Goal: Transaction & Acquisition: Purchase product/service

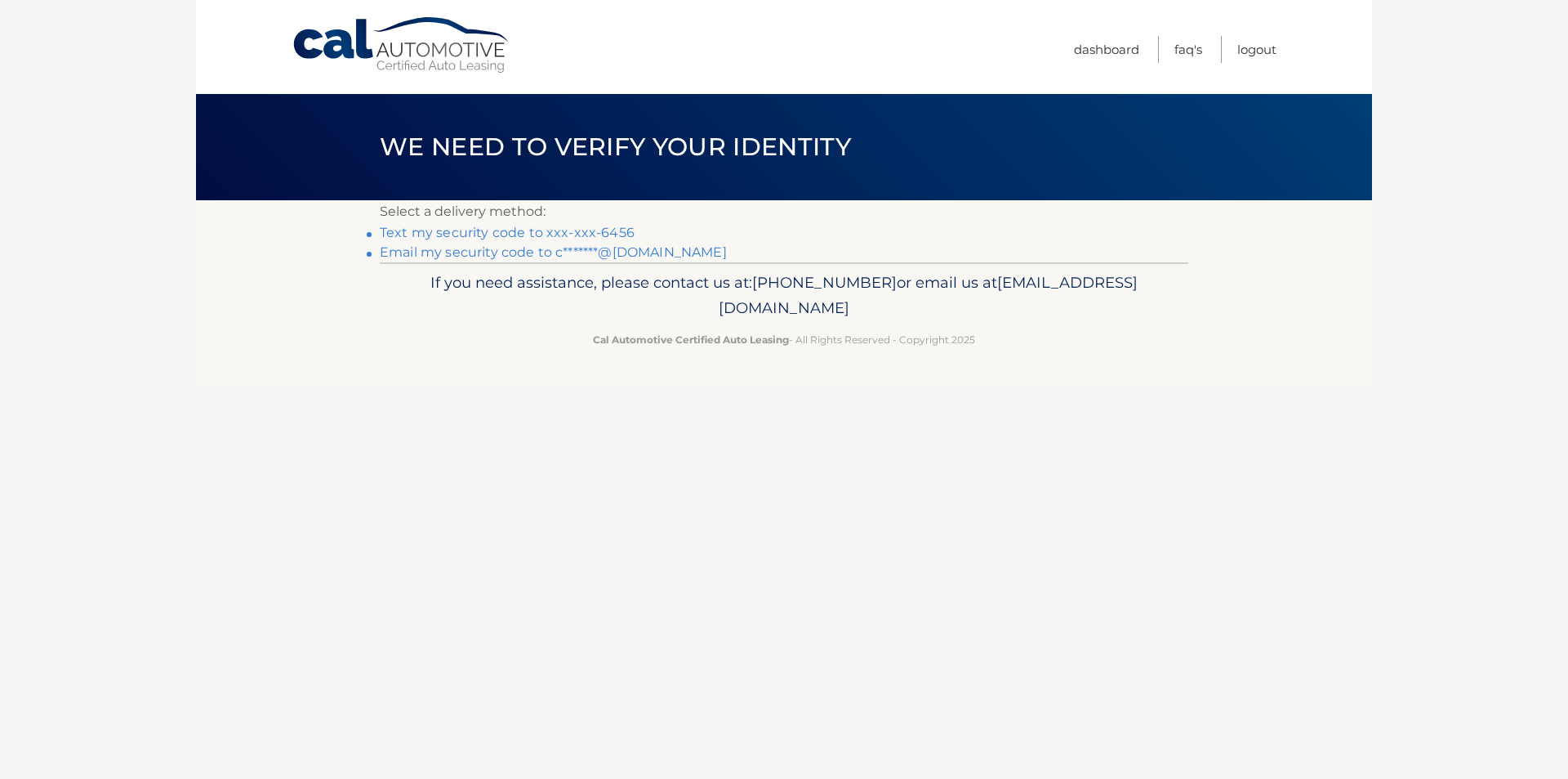
click at [564, 229] on link "Text my security code to xxx-xxx-6456" at bounding box center [507, 232] width 255 height 15
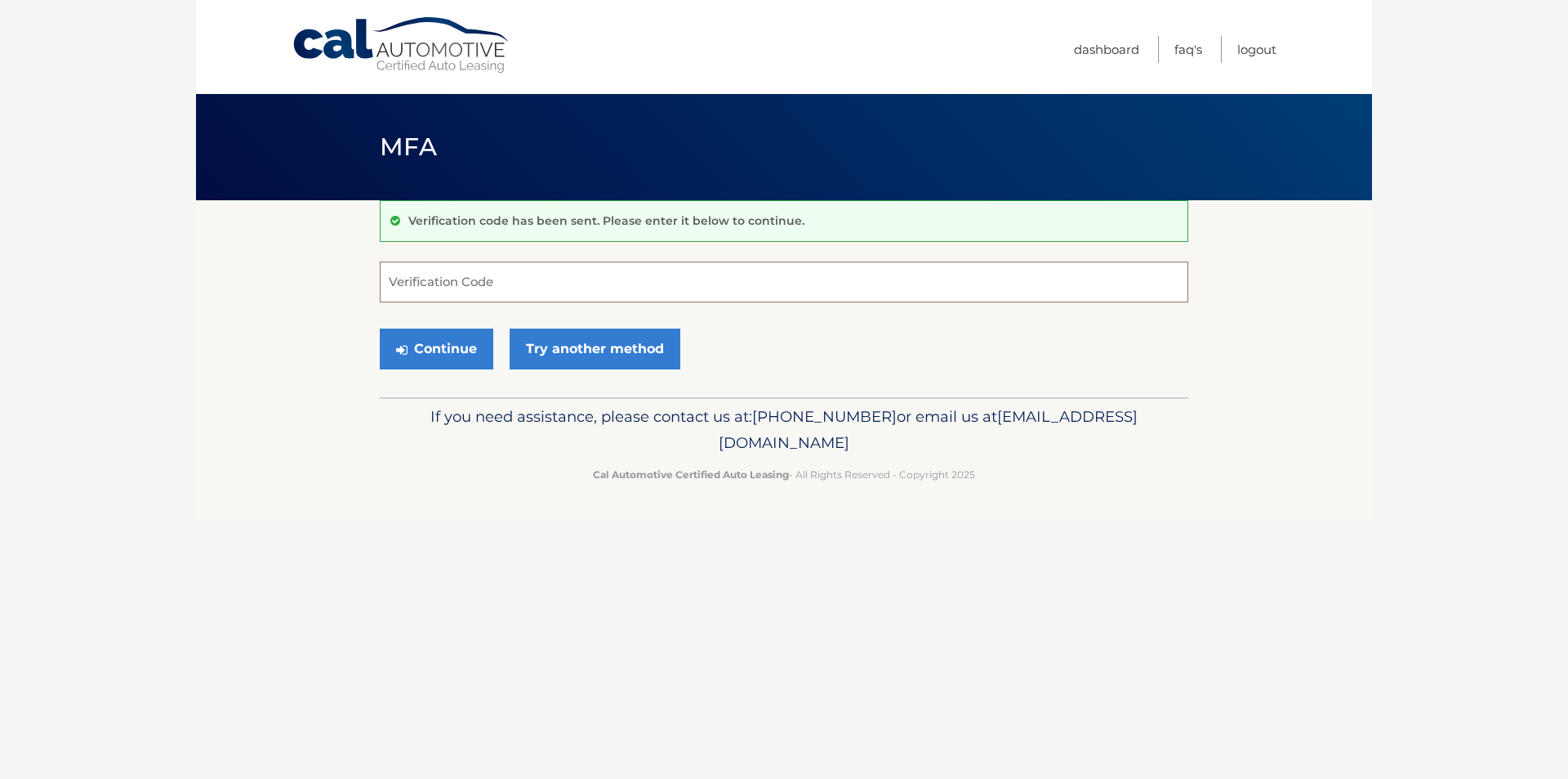
click at [542, 276] on input "Verification Code" at bounding box center [784, 282] width 809 height 41
type input "832832"
click at [451, 352] on button "Continue" at bounding box center [437, 349] width 114 height 41
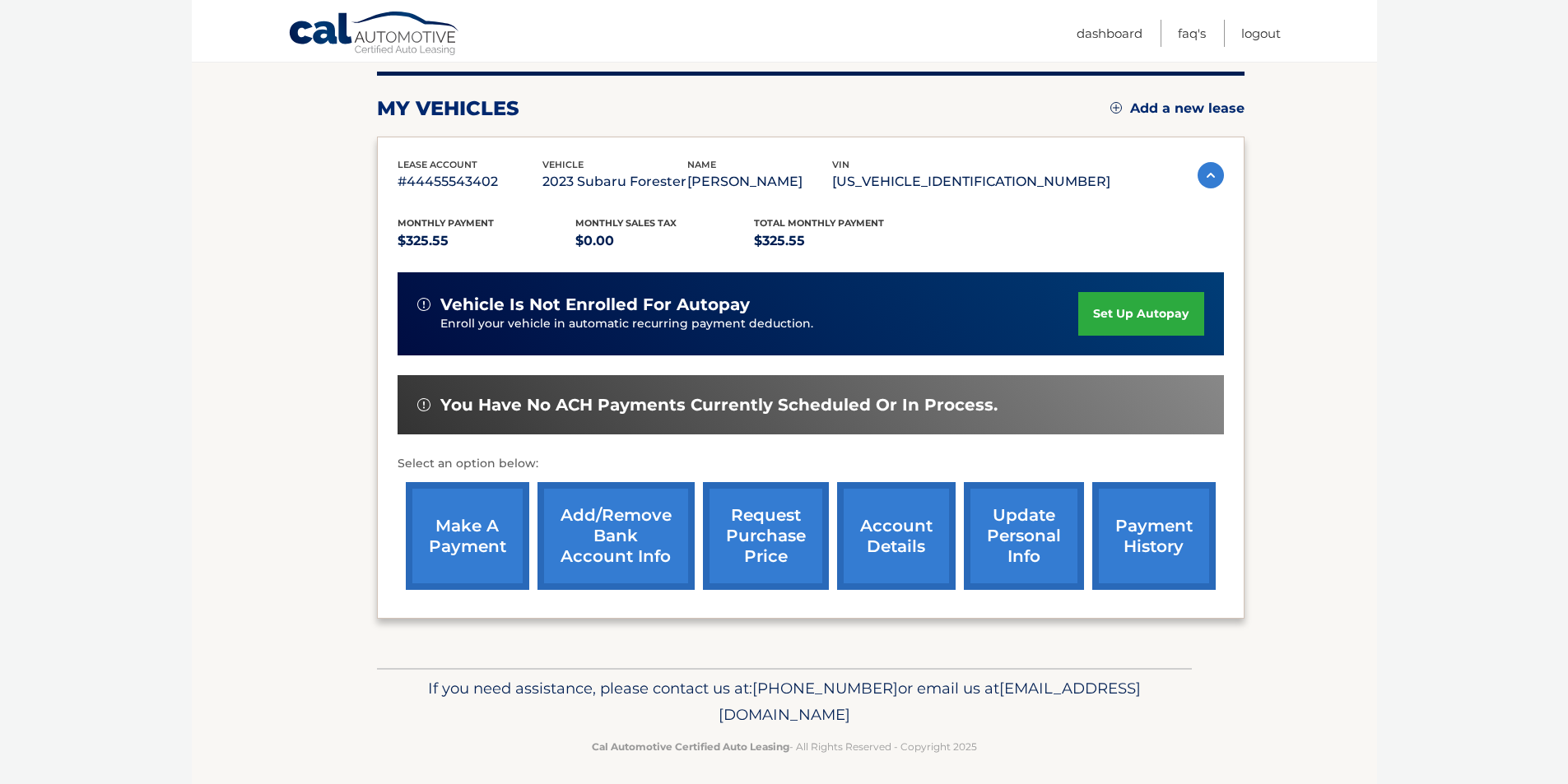
scroll to position [213, 0]
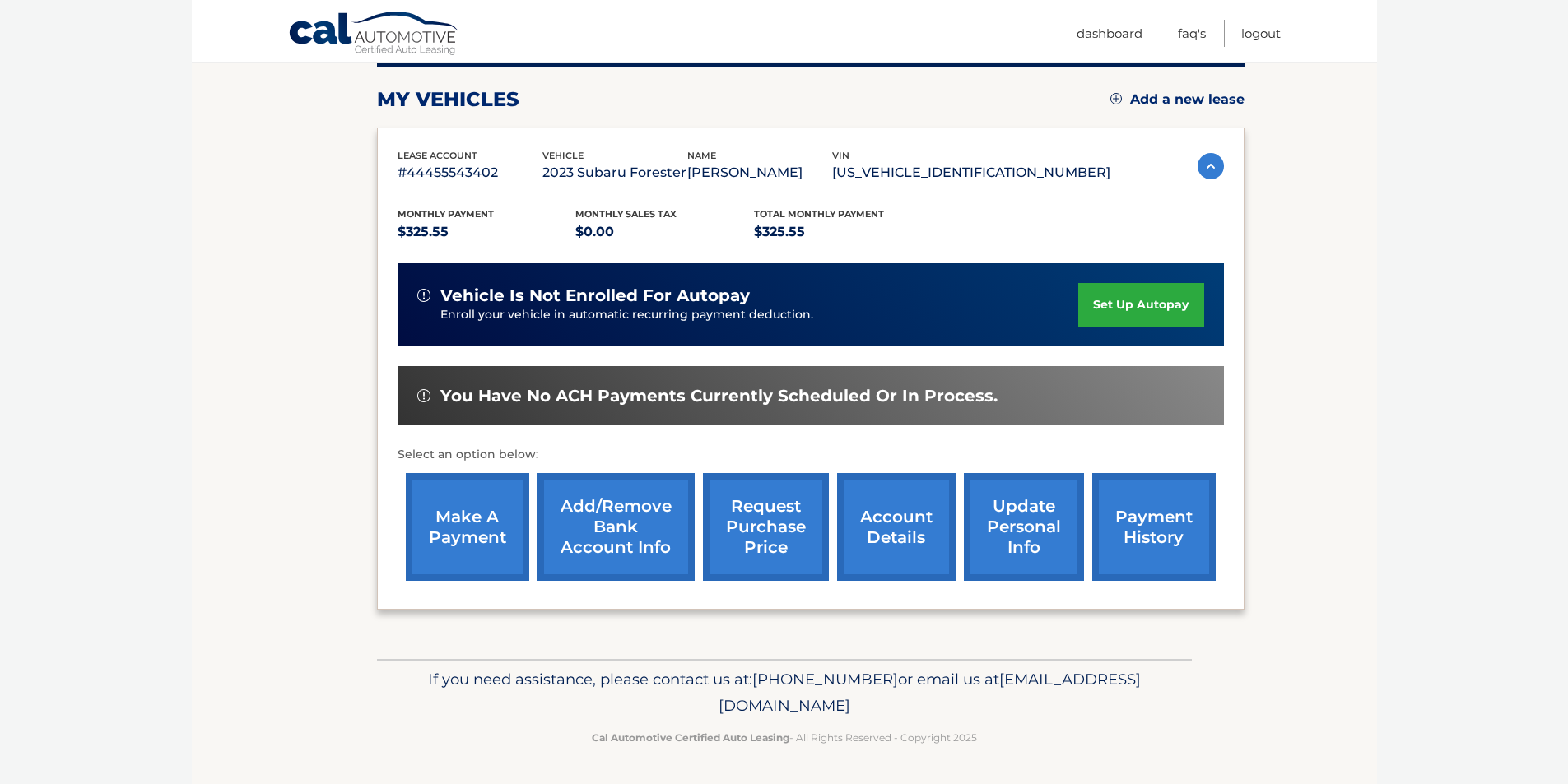
click at [476, 510] on link "make a payment" at bounding box center [468, 527] width 123 height 108
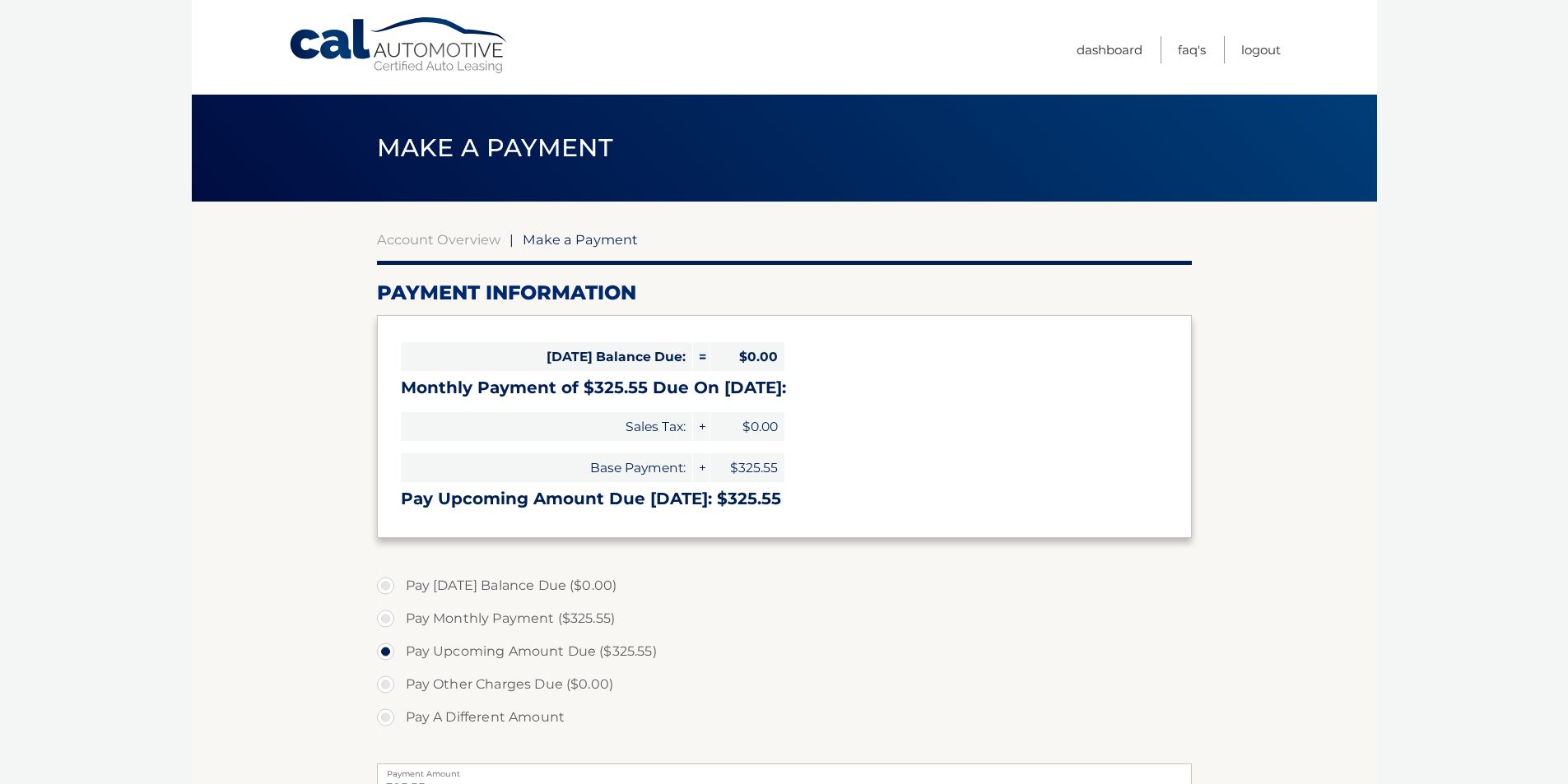
select select "YTkzOGUyNDItMTY0ZC00Y2U2LTlhZjMtNzRkZjc3M2JlNzVm"
click at [385, 619] on label "Pay Monthly Payment ($325.55)" at bounding box center [784, 618] width 815 height 33
click at [385, 619] on input "Pay Monthly Payment ($325.55)" at bounding box center [392, 614] width 16 height 26
radio input "true"
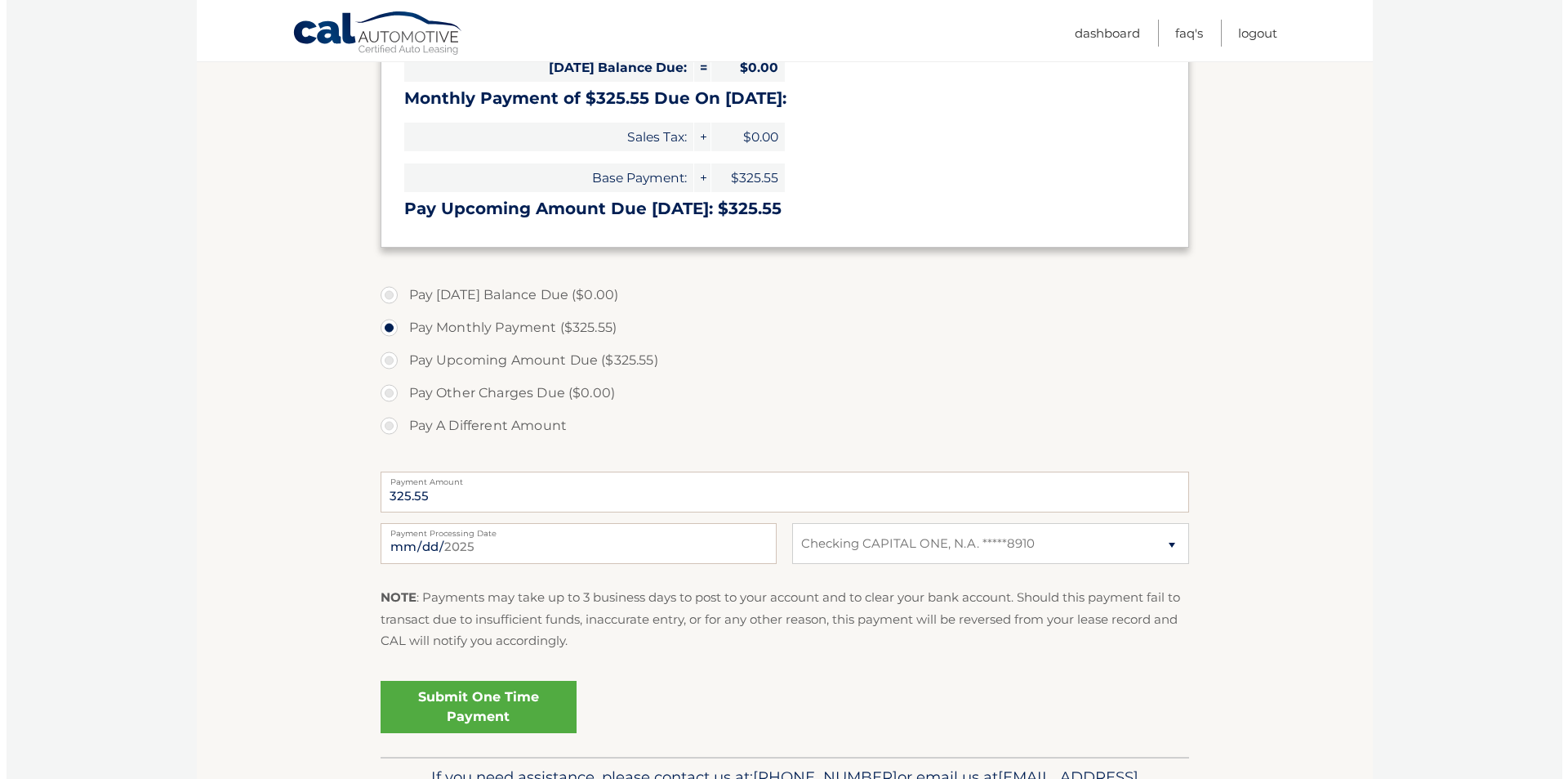
scroll to position [327, 0]
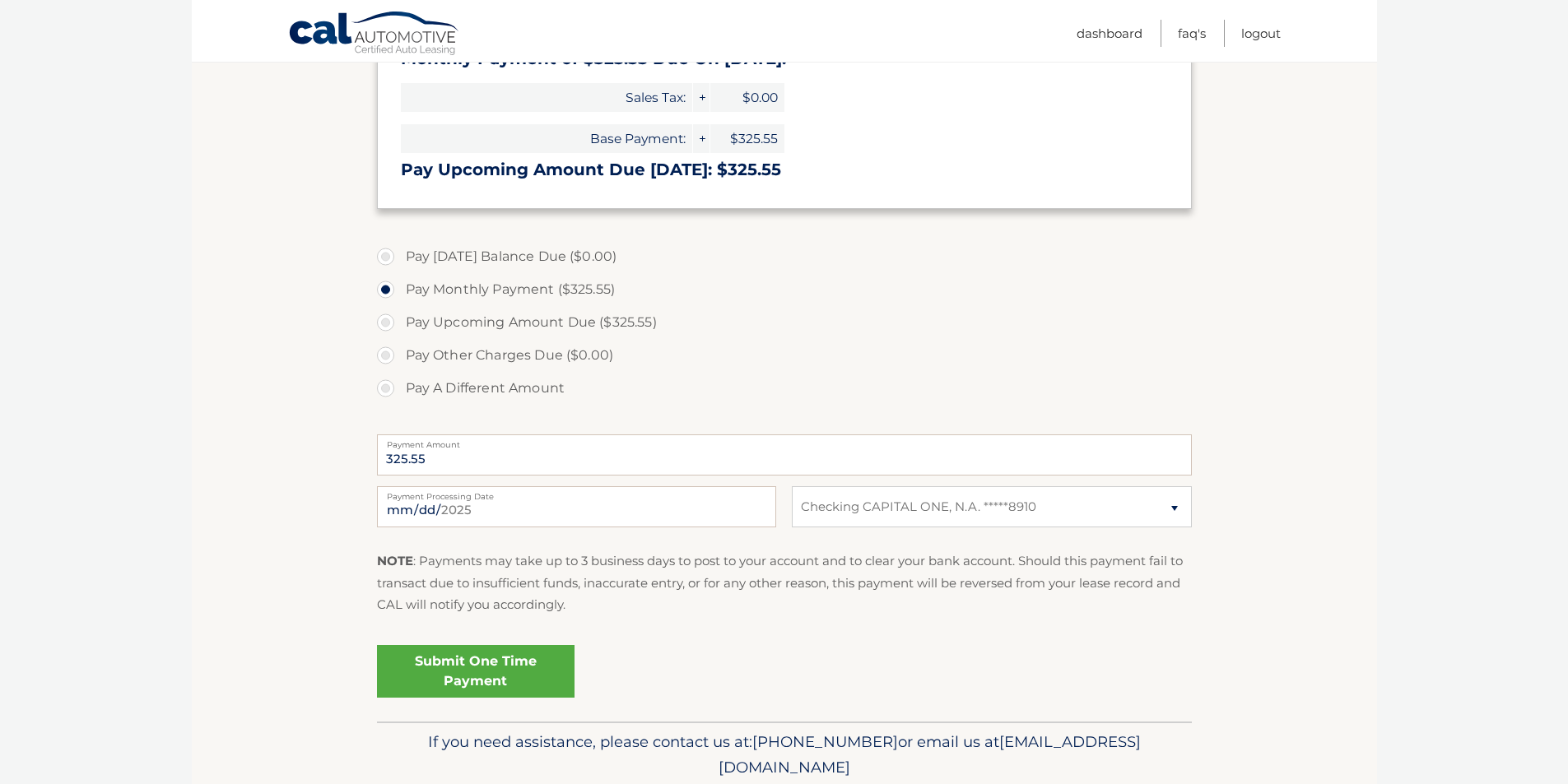
click at [513, 657] on link "Submit One Time Payment" at bounding box center [475, 670] width 198 height 53
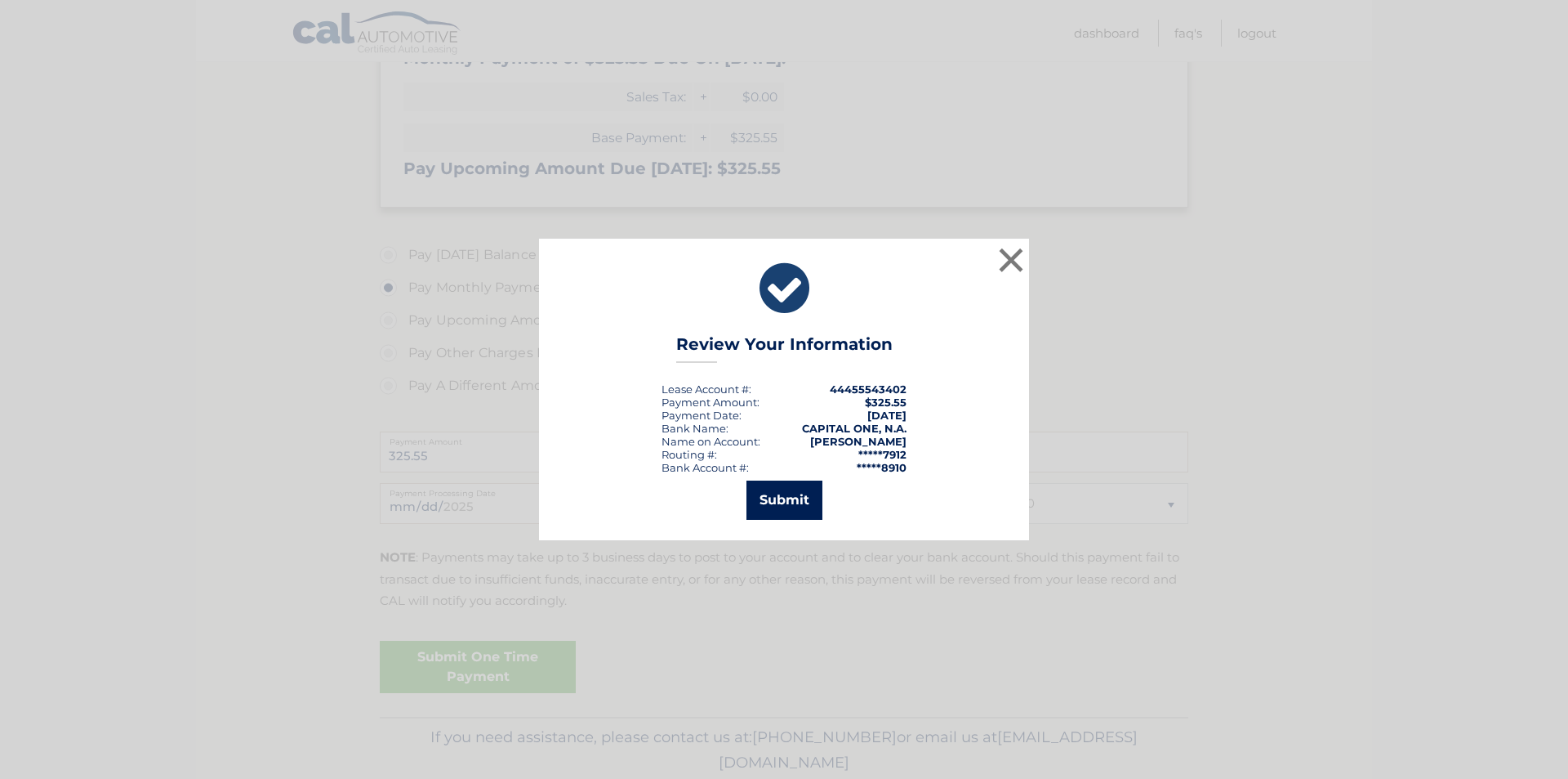
click at [770, 505] on button "Submit" at bounding box center [785, 500] width 76 height 39
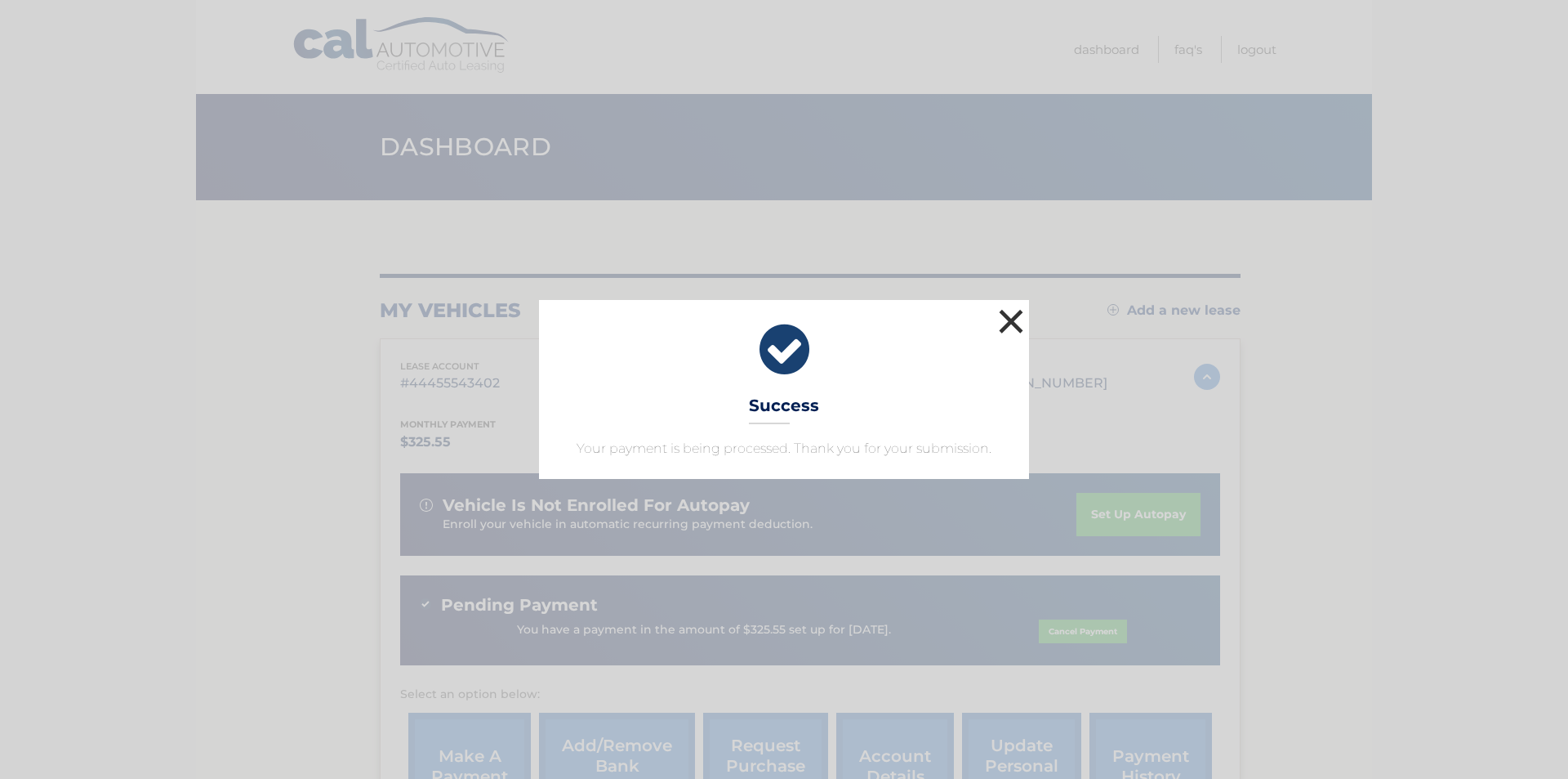
click at [1016, 312] on button "×" at bounding box center [1011, 321] width 33 height 33
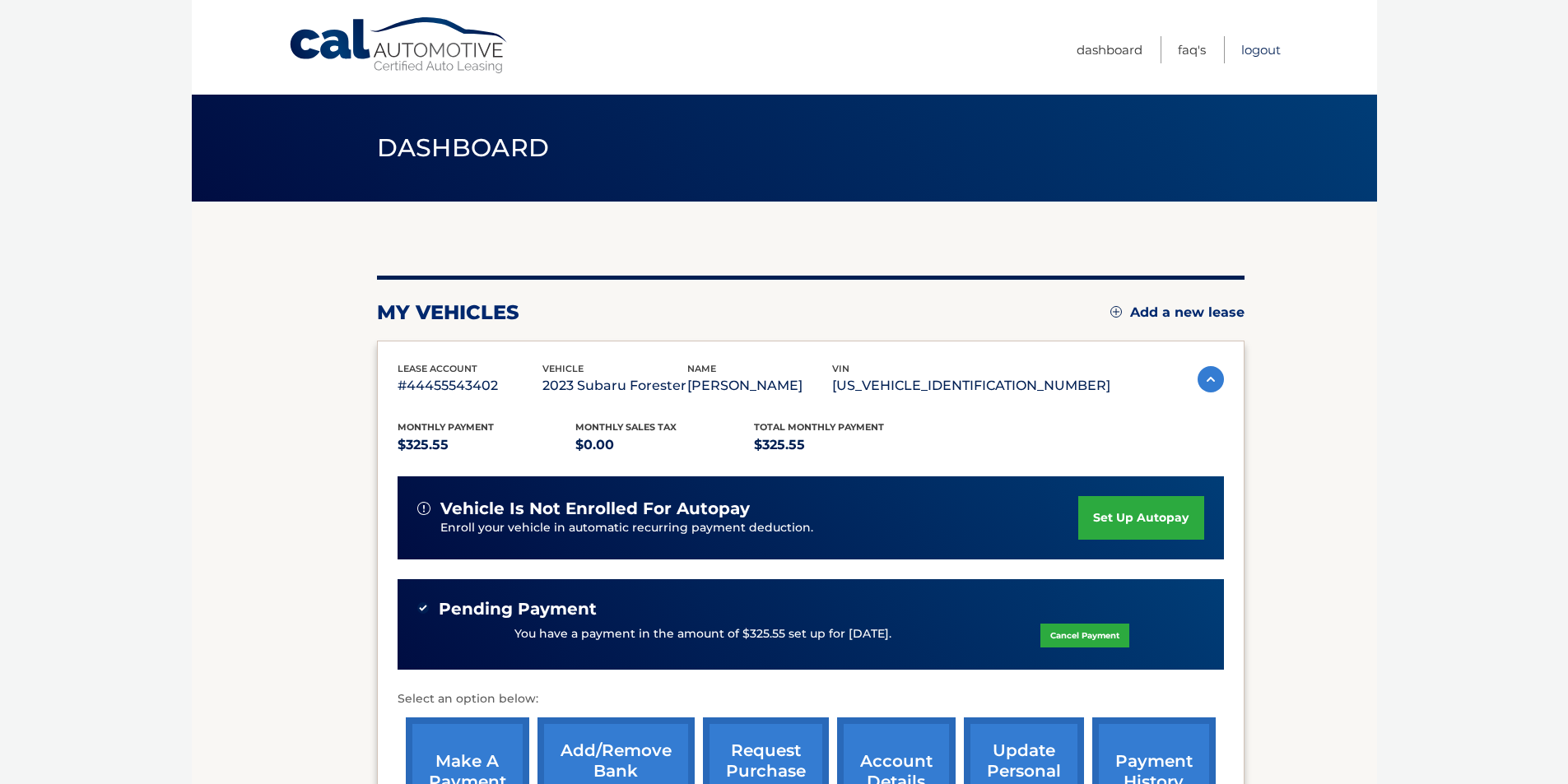
click at [1258, 52] on link "Logout" at bounding box center [1260, 49] width 39 height 27
